Goal: Transaction & Acquisition: Purchase product/service

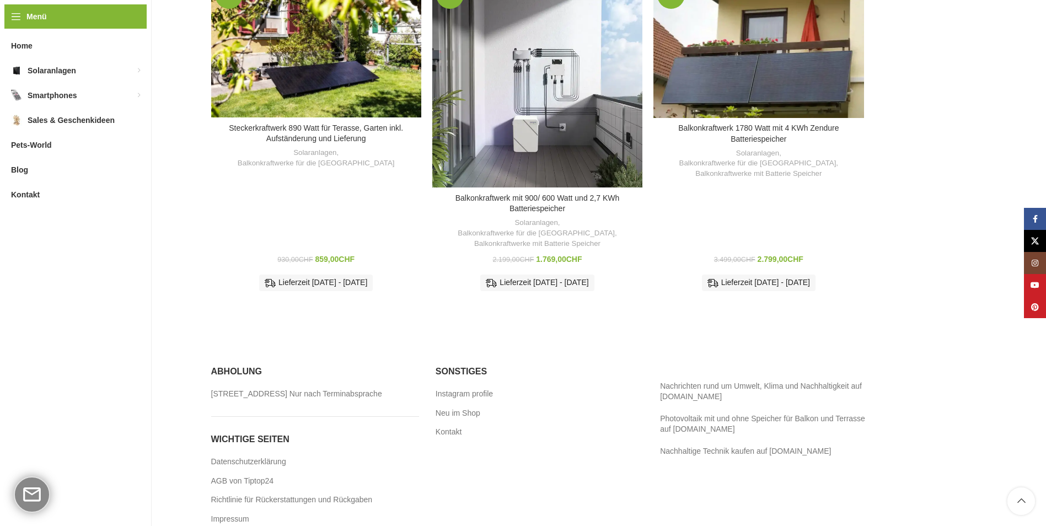
scroll to position [723, 0]
click at [562, 193] on link "Balkonkraftwerk mit 900/ 600 Watt und 2,7 KWh Batteriespeicher" at bounding box center [537, 203] width 164 height 20
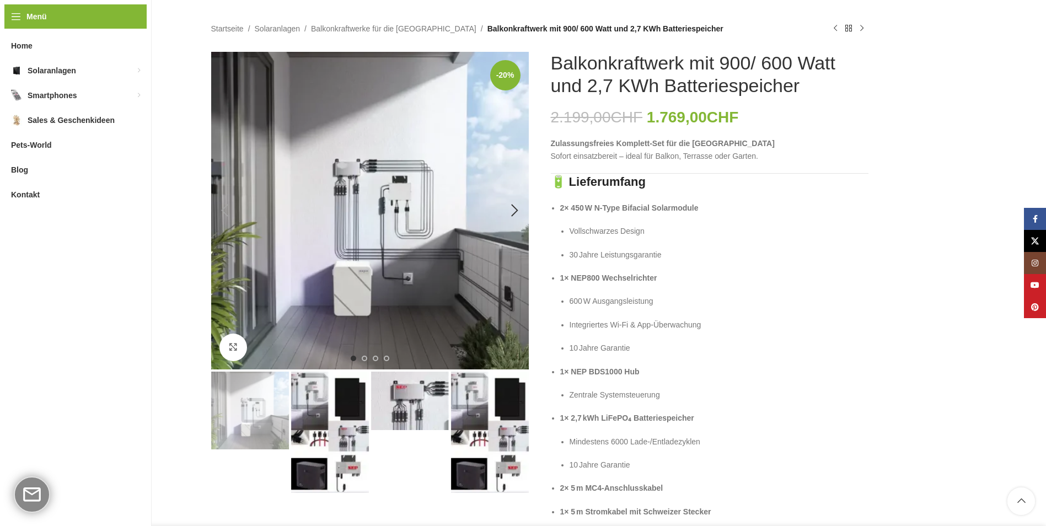
scroll to position [110, 0]
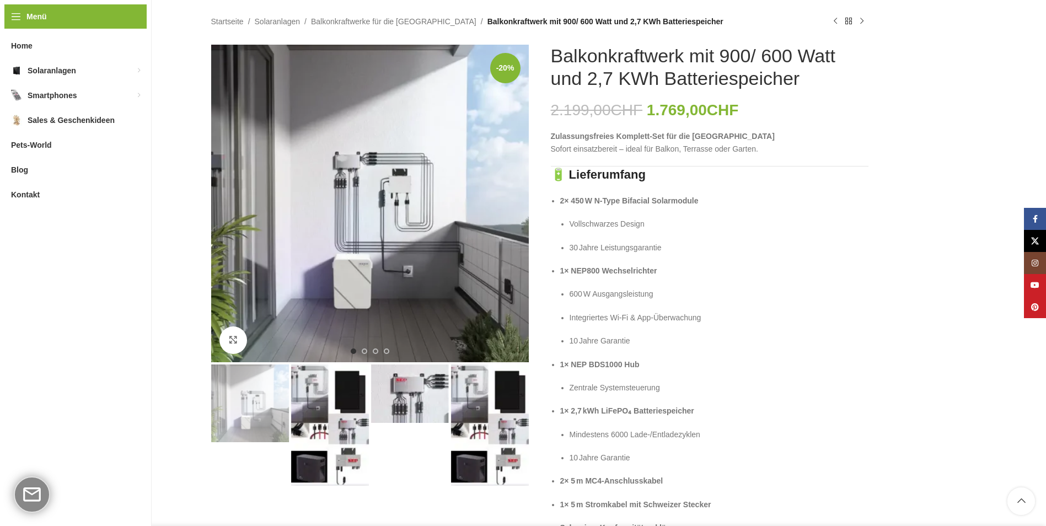
click at [320, 396] on img "2 / 4" at bounding box center [330, 424] width 78 height 121
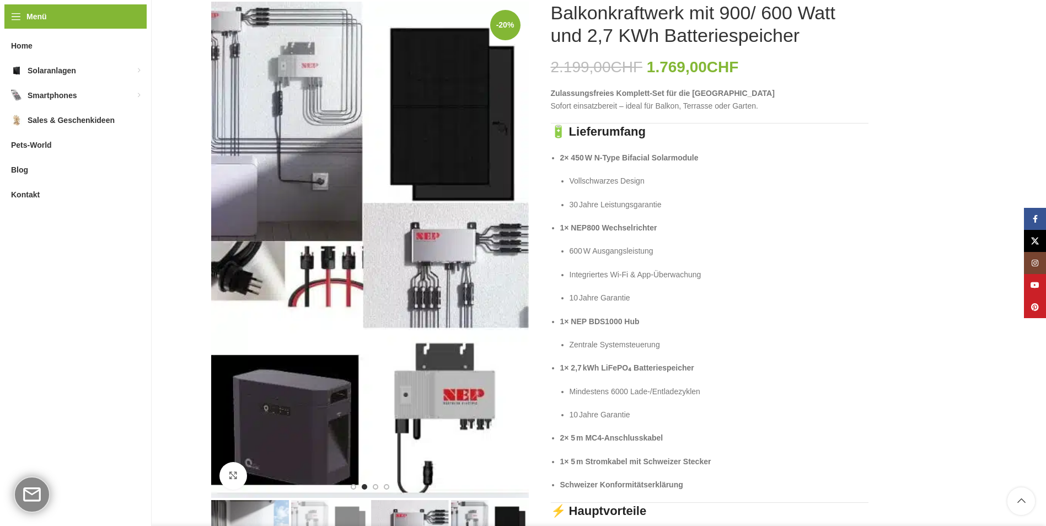
scroll to position [276, 0]
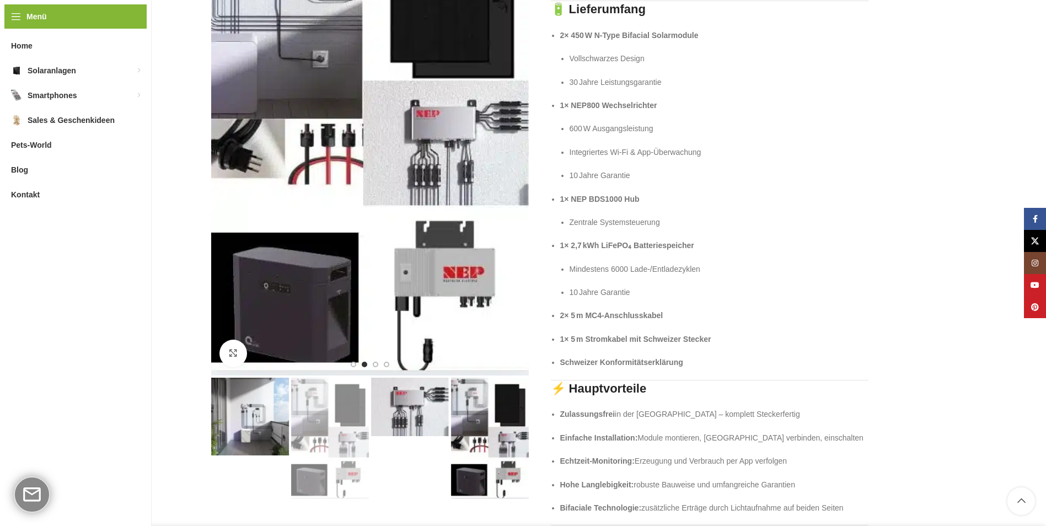
click at [405, 395] on img "3 / 4" at bounding box center [410, 407] width 78 height 58
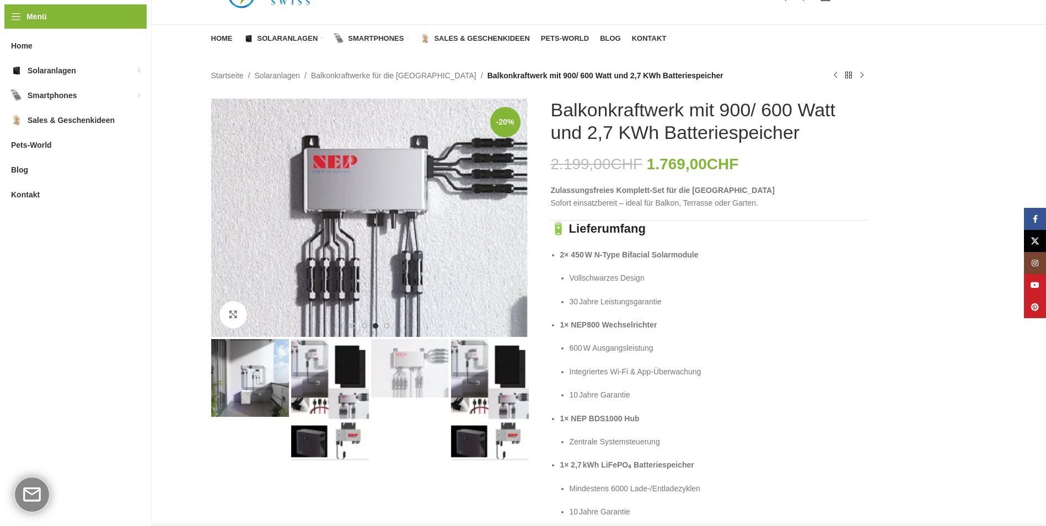
scroll to position [55, 0]
click at [476, 371] on img "4 / 4" at bounding box center [490, 400] width 78 height 121
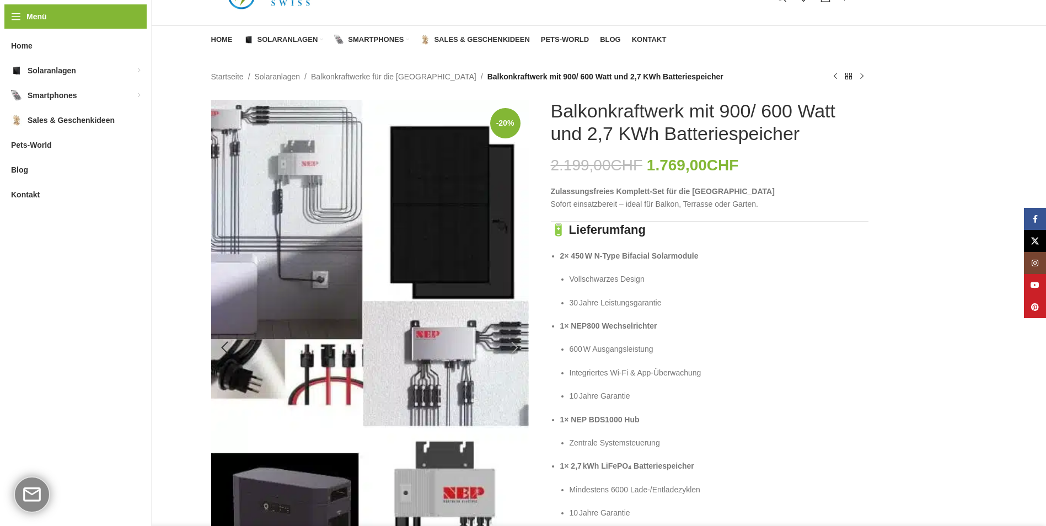
click at [320, 480] on img "4 / 4" at bounding box center [369, 348] width 317 height 496
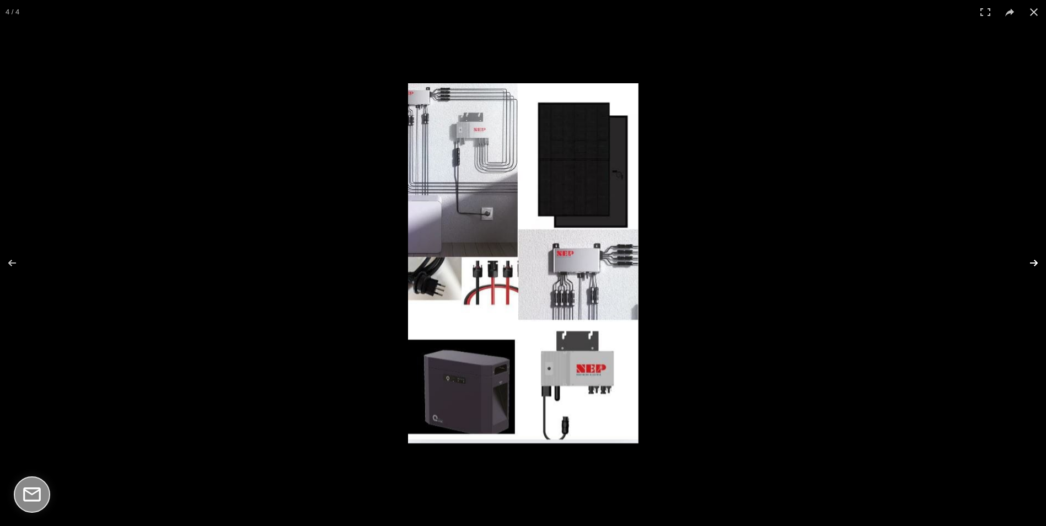
click at [1035, 263] on button at bounding box center [1026, 262] width 39 height 55
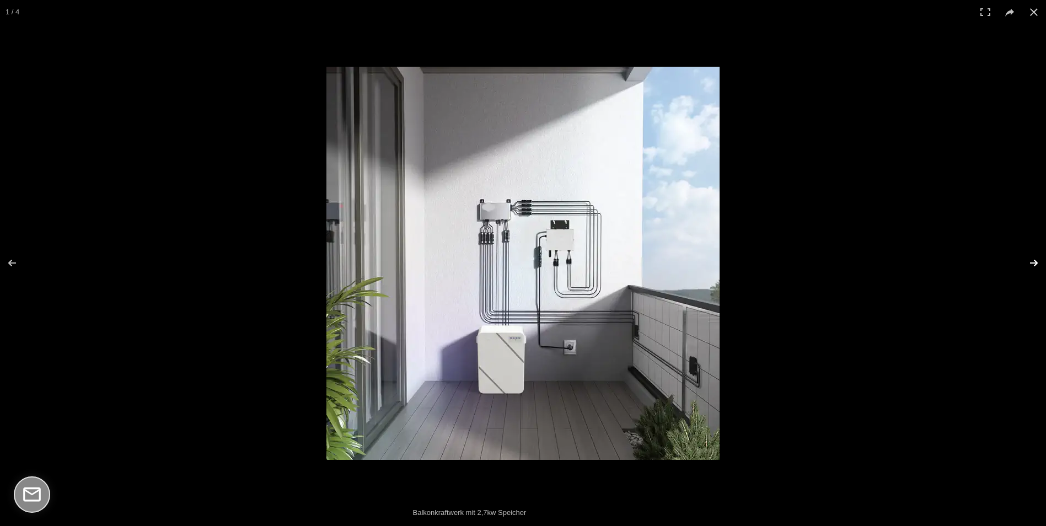
click at [1034, 263] on button at bounding box center [1026, 262] width 39 height 55
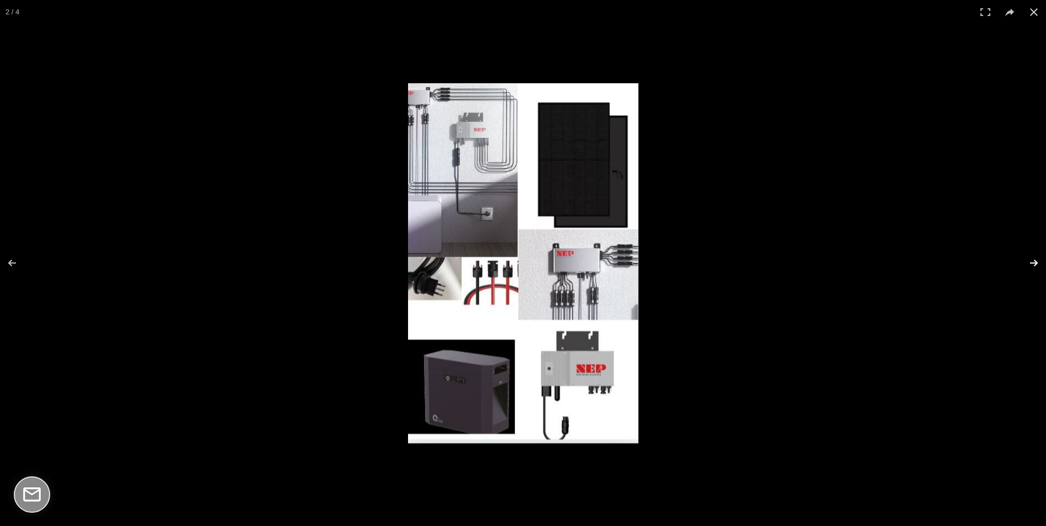
click at [1031, 263] on button at bounding box center [1026, 262] width 39 height 55
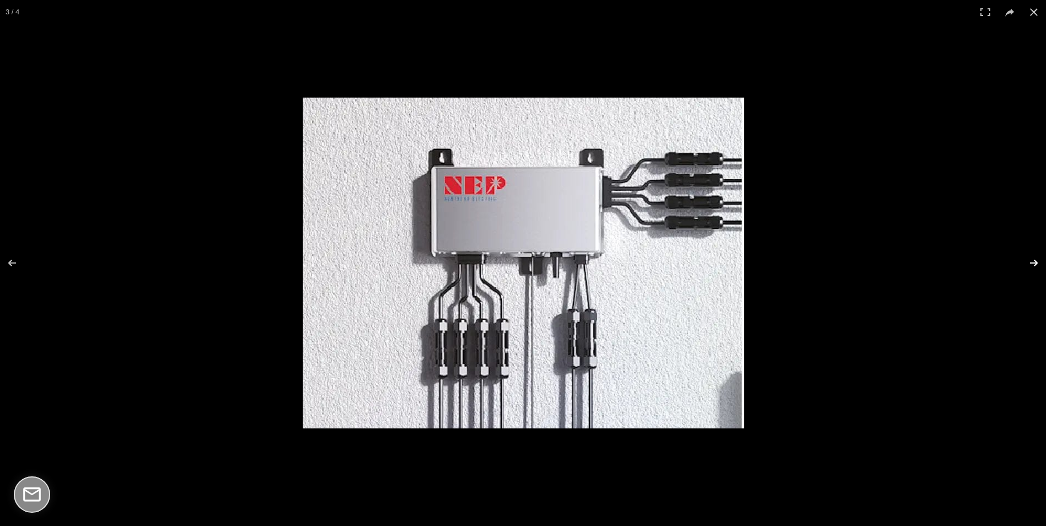
click at [1029, 262] on button at bounding box center [1026, 262] width 39 height 55
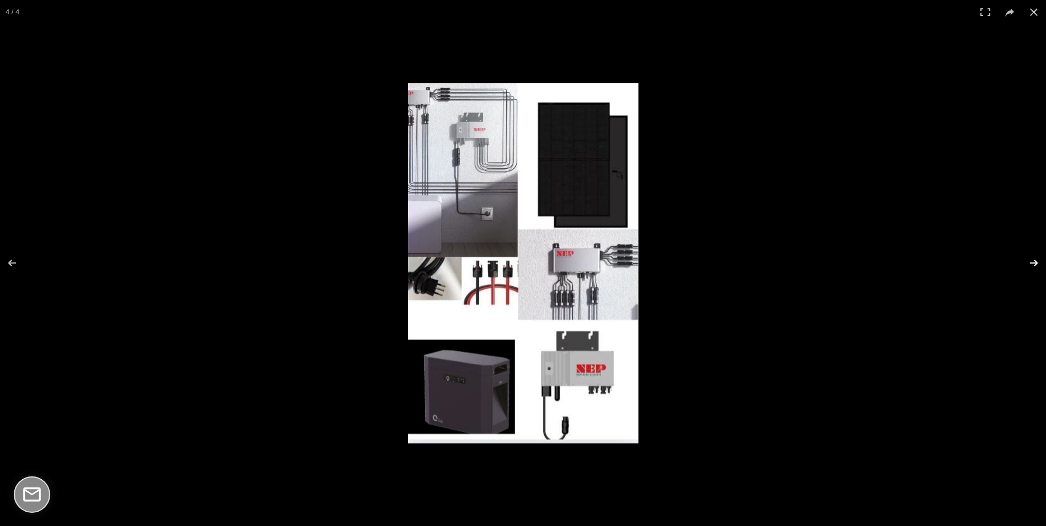
click at [1029, 262] on button at bounding box center [1026, 262] width 39 height 55
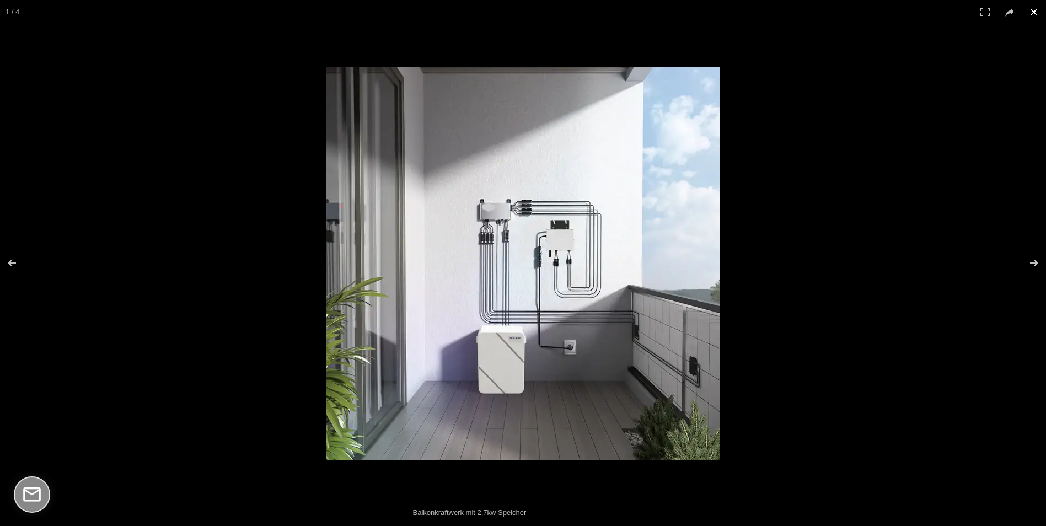
click at [1032, 15] on button at bounding box center [1033, 12] width 24 height 24
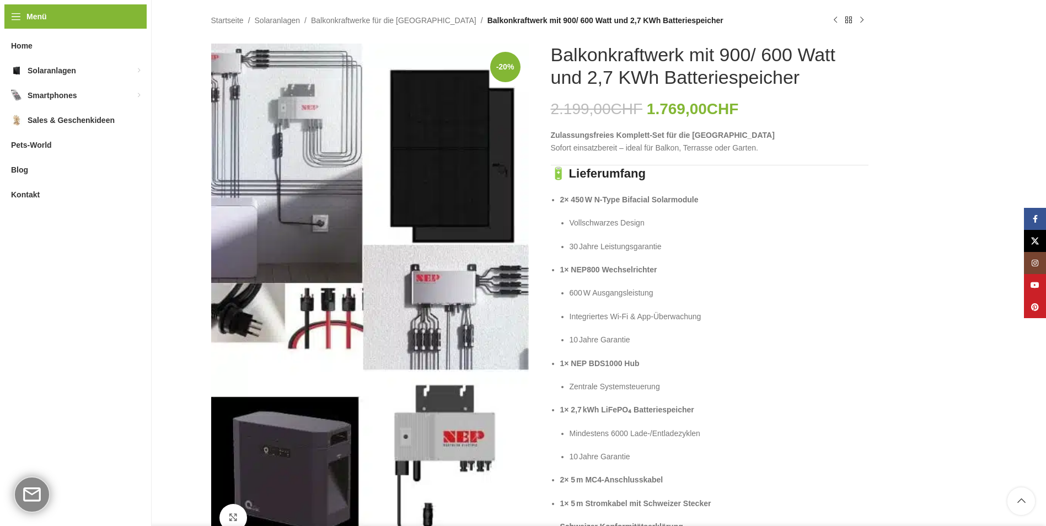
scroll to position [0, 0]
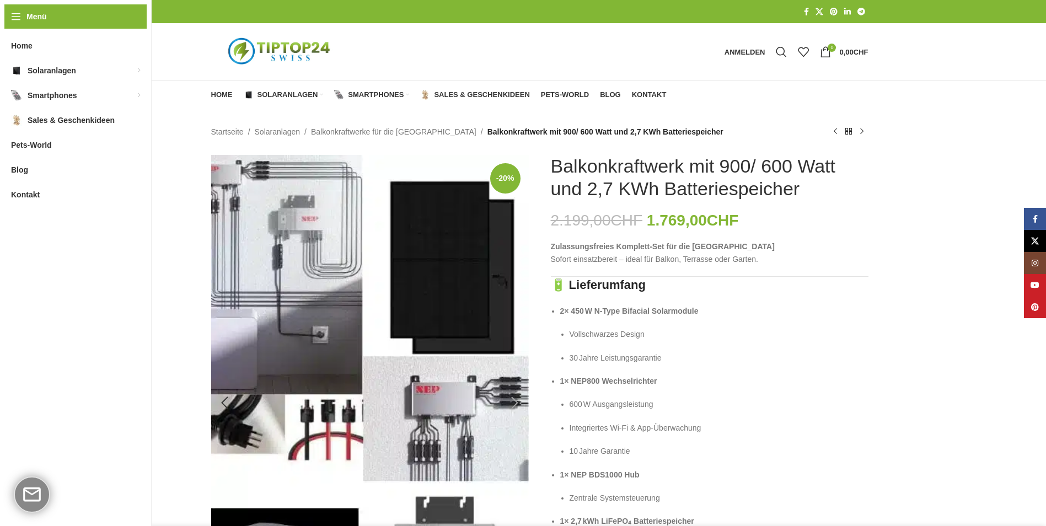
click at [459, 292] on img "4 / 4" at bounding box center [369, 403] width 317 height 496
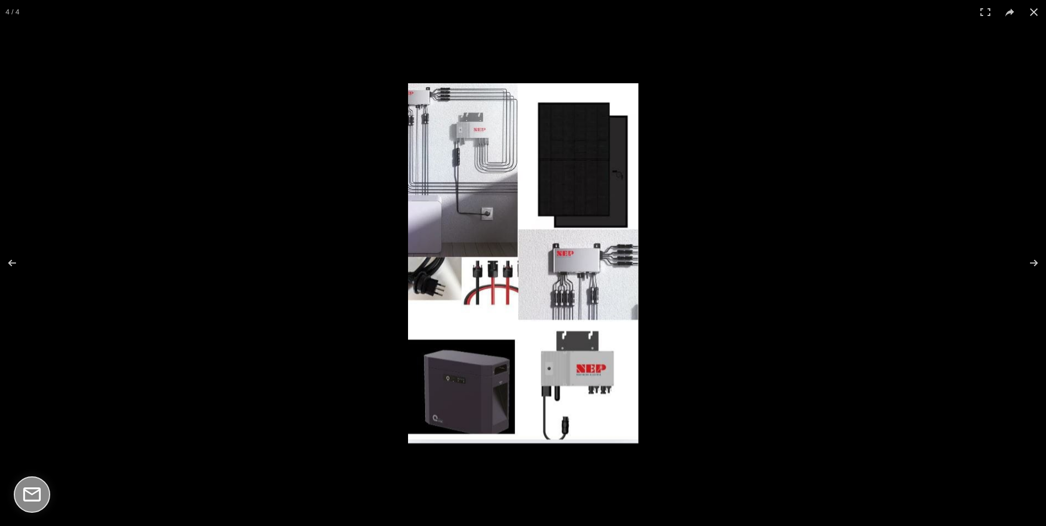
click at [586, 163] on img at bounding box center [523, 263] width 230 height 360
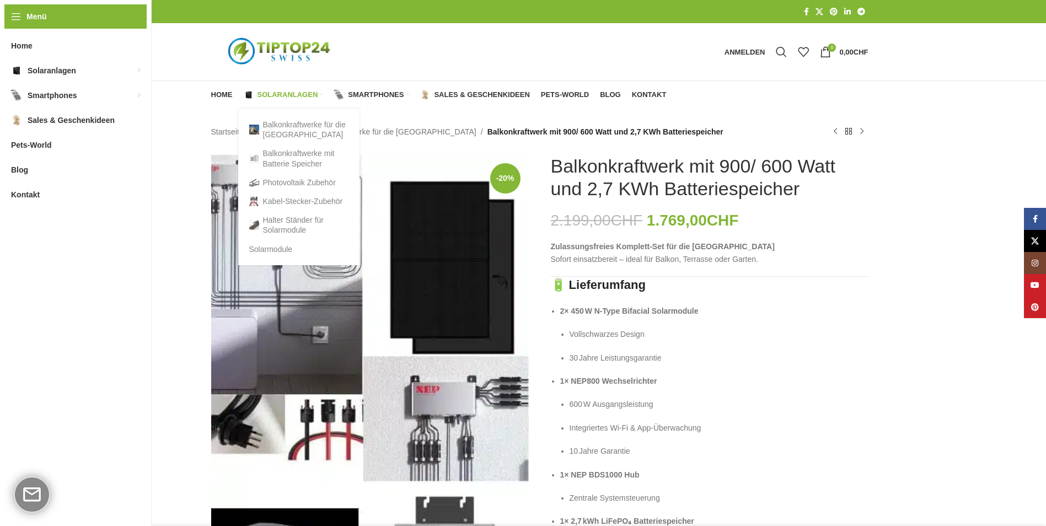
click at [273, 90] on span "Solaranlagen" at bounding box center [287, 94] width 61 height 9
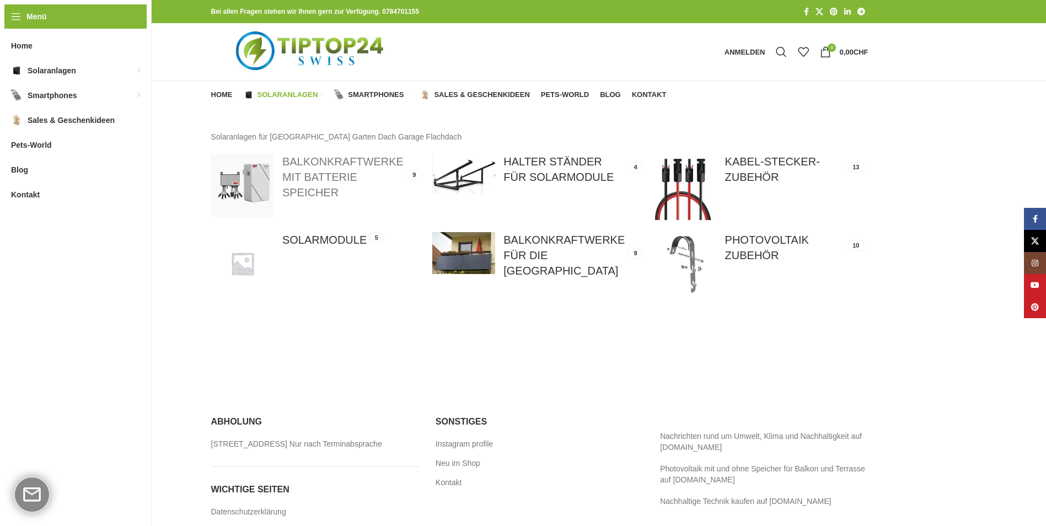
click at [323, 185] on link at bounding box center [316, 185] width 210 height 63
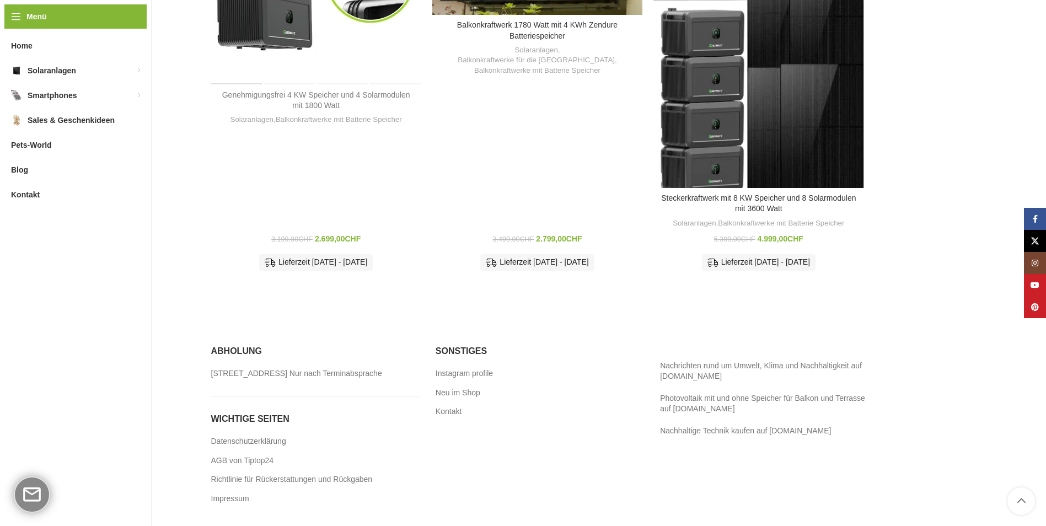
scroll to position [962, 0]
